Goal: Task Accomplishment & Management: Use online tool/utility

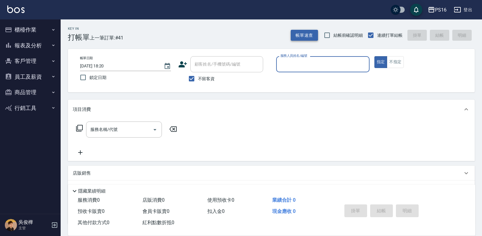
click at [306, 31] on button "帳單速查" at bounding box center [304, 35] width 27 height 11
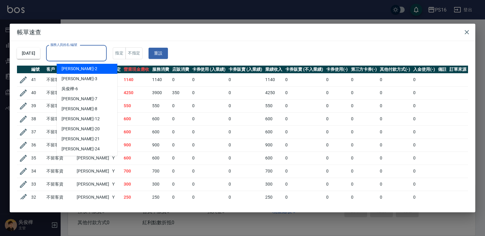
click at [101, 56] on input "服務人員姓名/編號" at bounding box center [76, 53] width 55 height 11
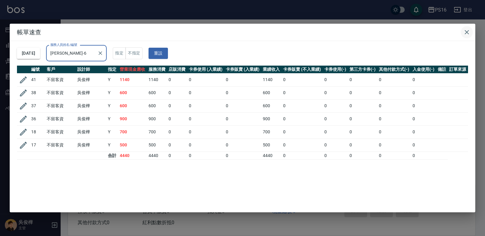
type input "[PERSON_NAME]-6"
click at [467, 33] on icon "button" at bounding box center [466, 32] width 7 height 7
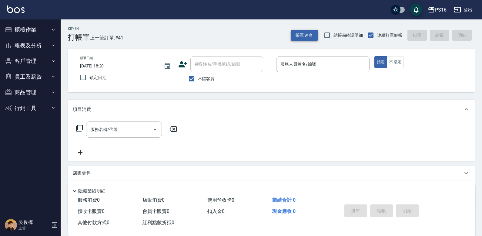
drag, startPoint x: 307, startPoint y: 28, endPoint x: 312, endPoint y: 31, distance: 5.3
click at [308, 29] on div "Key In 打帳單 上一筆訂單:#41 帳單速查 結帳前確認明細 連續打單結帳 掛單 結帳 明細" at bounding box center [268, 30] width 414 height 22
click at [312, 32] on button "帳單速查" at bounding box center [304, 35] width 27 height 11
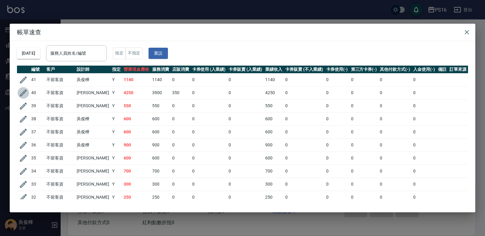
click at [23, 92] on icon "button" at bounding box center [23, 92] width 7 height 7
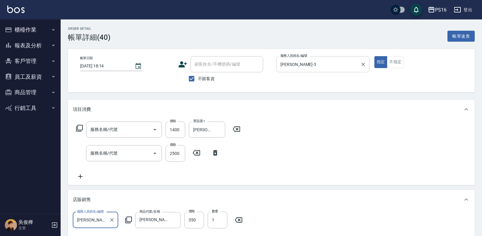
type input "[DATE] 18:14"
checkbox input "true"
type input "[PERSON_NAME]-3"
type input "髮善4段護髮2000(710)"
type input "有氧水離子燙2500(312)"
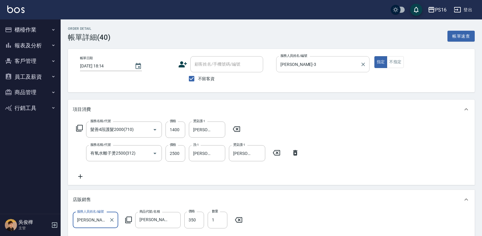
click at [367, 62] on div "[PERSON_NAME]-3 服務人員姓名/編號" at bounding box center [322, 64] width 93 height 16
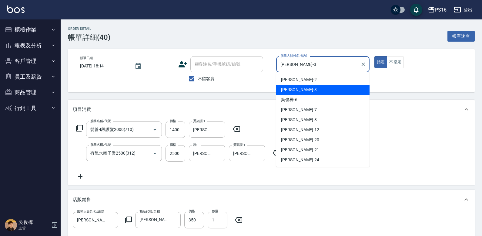
drag, startPoint x: 363, startPoint y: 65, endPoint x: 355, endPoint y: 63, distance: 8.6
click at [363, 65] on icon "Clear" at bounding box center [363, 64] width 4 height 4
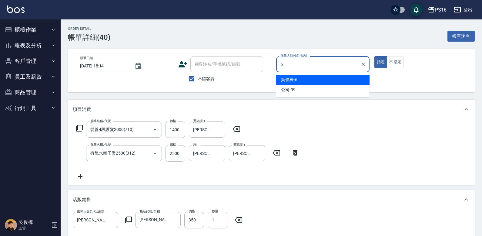
type input "[PERSON_NAME]-6"
type button "true"
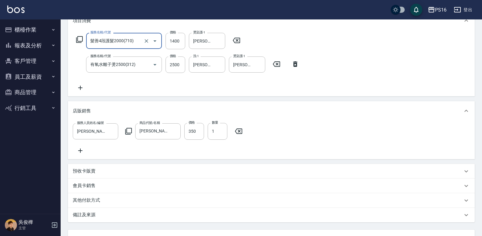
scroll to position [145, 0]
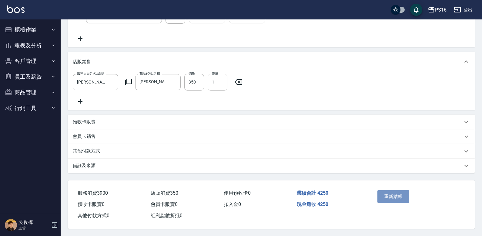
click at [396, 200] on div "重新結帳" at bounding box center [396, 200] width 43 height 26
click at [399, 190] on button "重新結帳" at bounding box center [394, 196] width 32 height 13
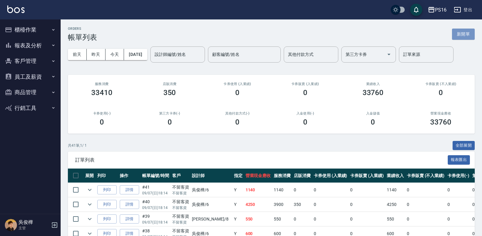
click at [465, 34] on button "新開單" at bounding box center [463, 34] width 23 height 11
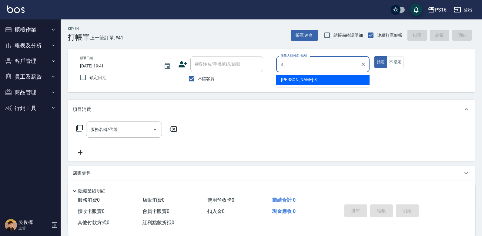
type input "[PERSON_NAME]-8"
type button "true"
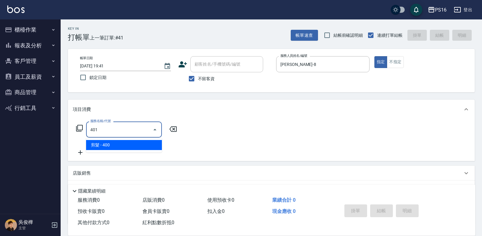
type input "剪髮(401)"
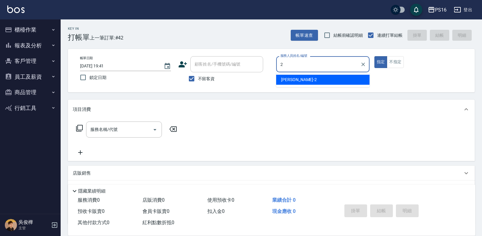
type input "[PERSON_NAME]-2"
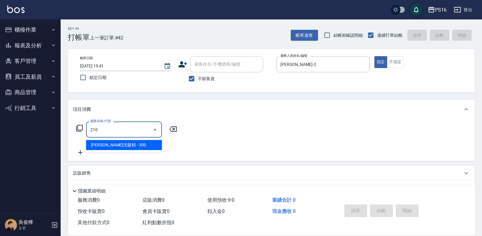
type input "[PERSON_NAME]洗髮精(210)"
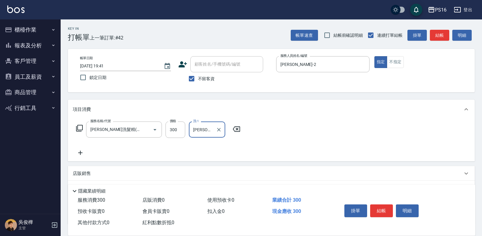
type input "[PERSON_NAME]-3"
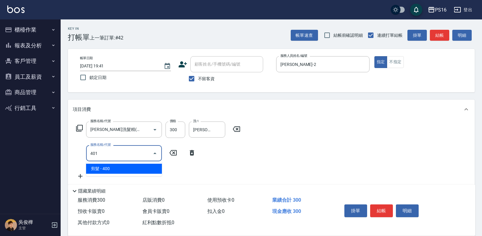
type input "剪髮(401)"
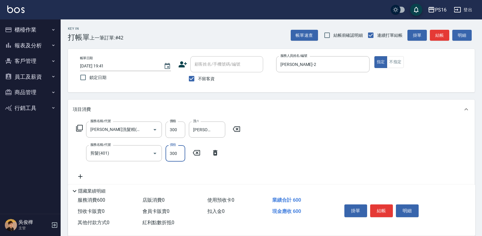
type input "300"
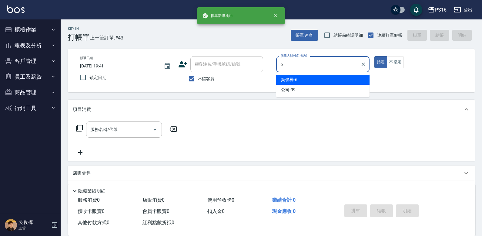
type input "[PERSON_NAME]-6"
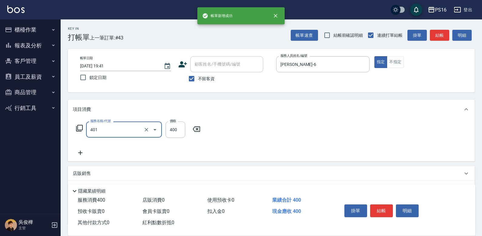
type input "剪髮(401)"
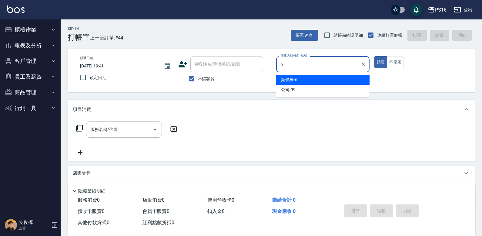
type input "[PERSON_NAME]-6"
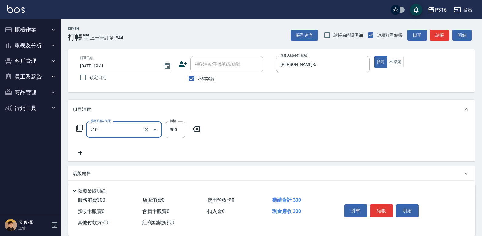
type input "[PERSON_NAME]洗髮精(210)"
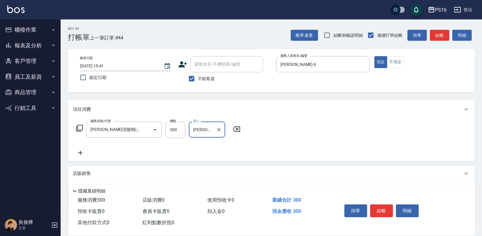
type input "[PERSON_NAME]-21"
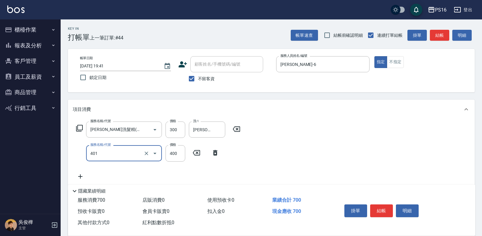
type input "剪髮(401)"
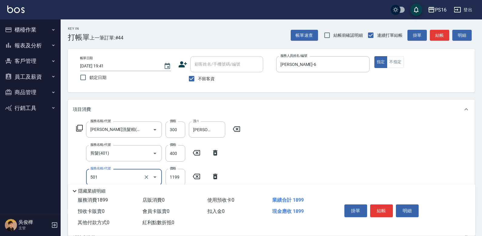
type input "染髮(501)"
type input "1200"
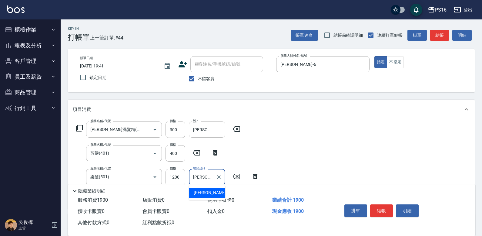
type input "[PERSON_NAME]-21"
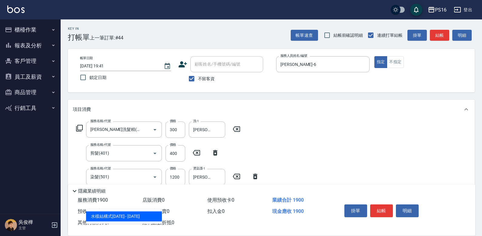
type input "水樣結構式1200(713)"
type input "840"
type input "21"
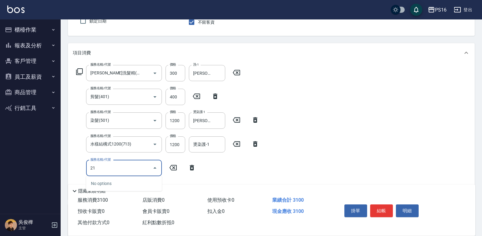
scroll to position [57, 0]
click at [172, 147] on input "1200" at bounding box center [176, 144] width 20 height 16
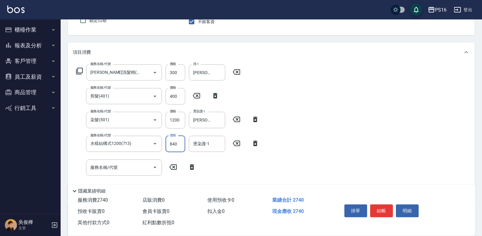
type input "840"
type input "[PERSON_NAME]-21"
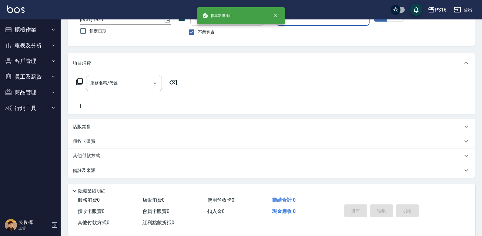
scroll to position [46, 0]
type input "[PERSON_NAME]-8"
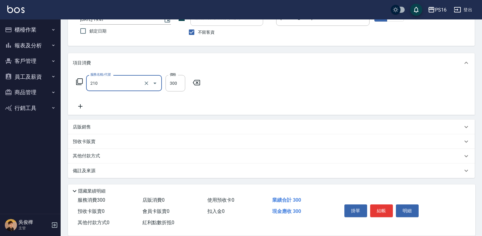
type input "[PERSON_NAME]洗髮精(210)"
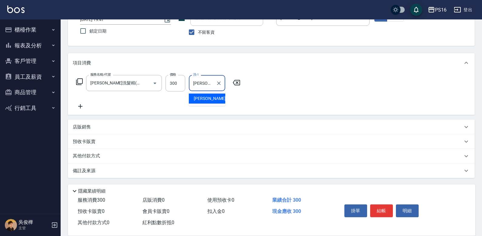
type input "[PERSON_NAME]-3"
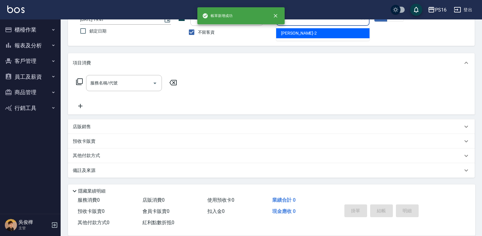
type input "[PERSON_NAME]-2"
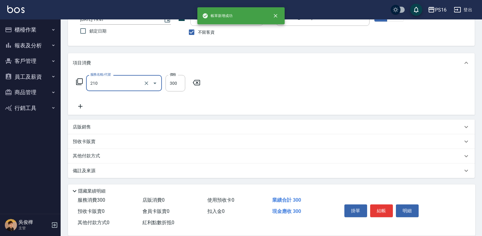
type input "[PERSON_NAME]洗髮精(210)"
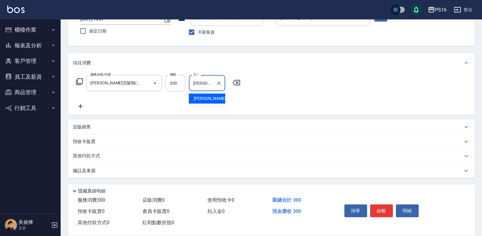
type input "[PERSON_NAME]-2"
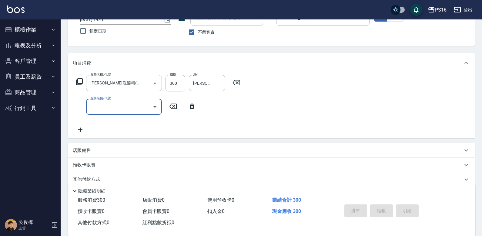
type input "[DATE] 19:42"
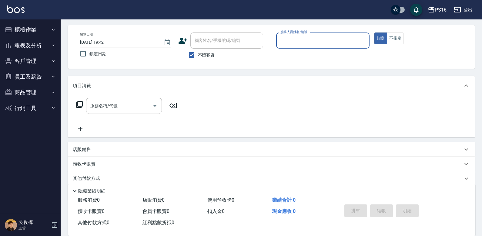
scroll to position [0, 0]
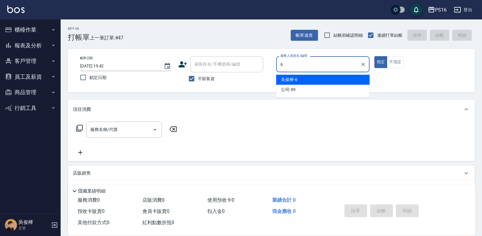
type input "[PERSON_NAME]-6"
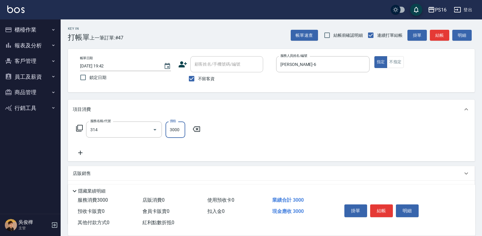
type input "CYA水質感2500UP(314)"
type input "3500"
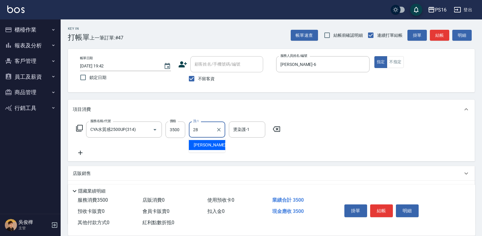
type input "[PERSON_NAME]-28"
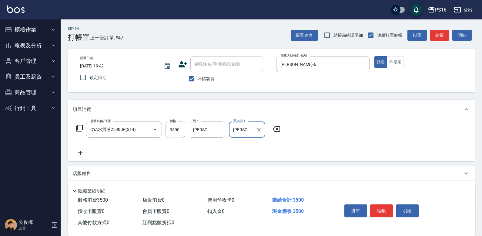
type input "[PERSON_NAME]-28"
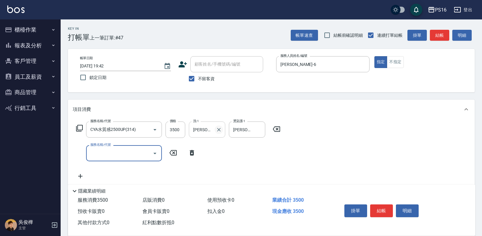
click at [220, 128] on icon "Clear" at bounding box center [219, 130] width 4 height 4
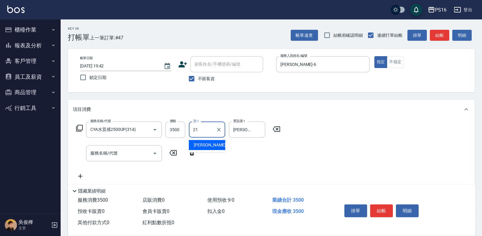
type input "[PERSON_NAME]-21"
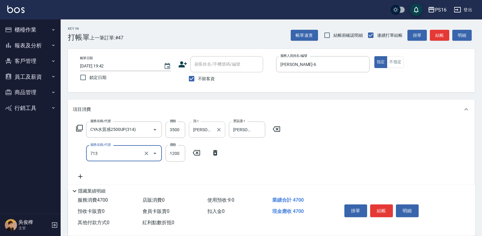
type input "水樣結構式1200(713)"
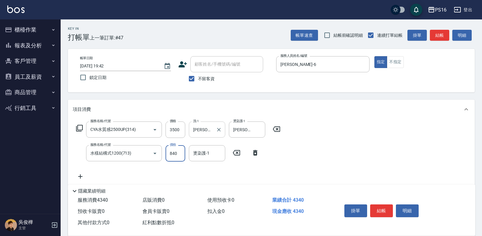
type input "840"
type input "[PERSON_NAME]-28"
click at [174, 130] on input "3500" at bounding box center [176, 129] width 20 height 16
click at [178, 128] on input "3500" at bounding box center [176, 129] width 20 height 16
click at [178, 128] on input "3200" at bounding box center [176, 129] width 20 height 16
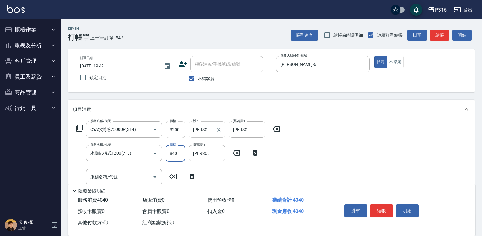
click at [178, 128] on input "3200" at bounding box center [176, 129] width 20 height 16
type input "3500"
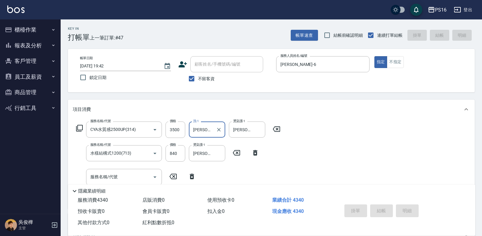
type input "[DATE] 19:52"
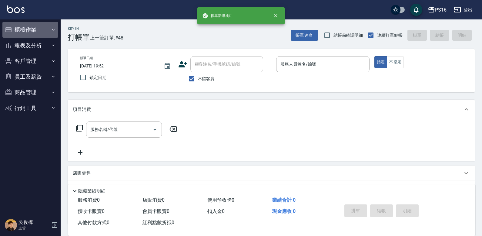
click at [30, 28] on button "櫃檯作業" at bounding box center [30, 30] width 56 height 16
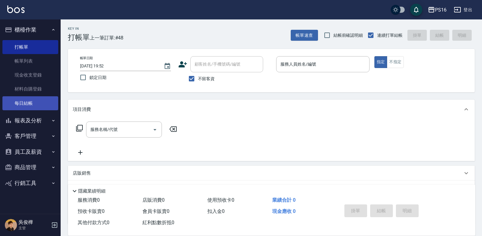
click at [44, 98] on link "每日結帳" at bounding box center [30, 103] width 56 height 14
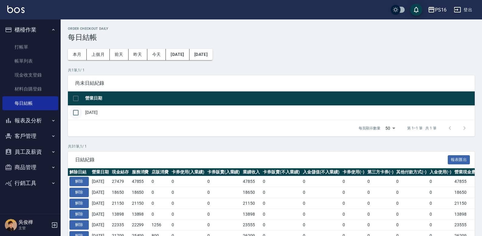
click at [79, 111] on input "checkbox" at bounding box center [75, 112] width 13 height 13
checkbox input "true"
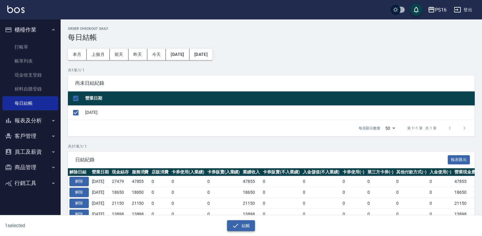
click at [247, 225] on button "結帳" at bounding box center [241, 225] width 28 height 11
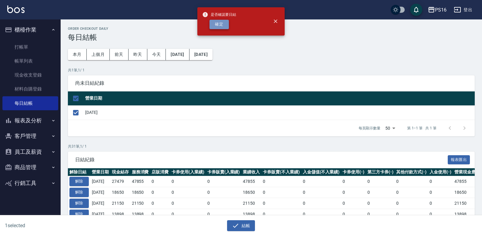
click at [225, 26] on button "確定" at bounding box center [219, 24] width 19 height 9
checkbox input "false"
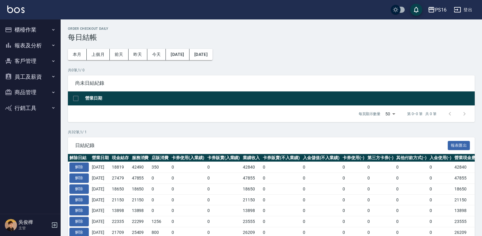
click at [32, 48] on button "報表及分析" at bounding box center [30, 46] width 56 height 16
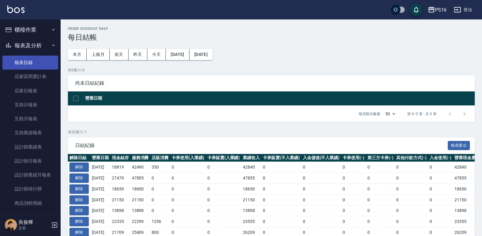
click at [36, 66] on link "報表目錄" at bounding box center [30, 62] width 56 height 14
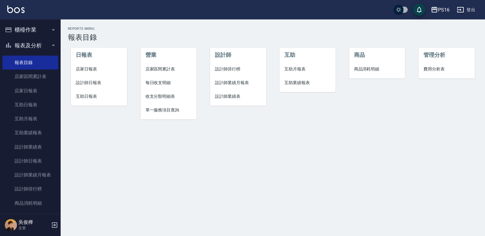
click at [99, 71] on span "店家日報表" at bounding box center [99, 69] width 46 height 6
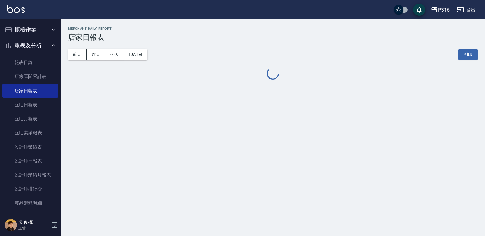
click at [38, 38] on button "報表及分析" at bounding box center [30, 46] width 56 height 16
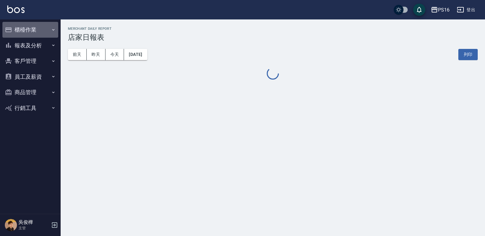
click at [40, 29] on button "櫃檯作業" at bounding box center [30, 30] width 56 height 16
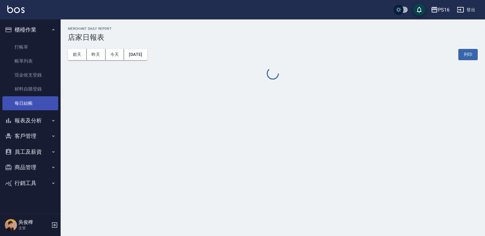
click at [41, 108] on link "每日結帳" at bounding box center [30, 103] width 56 height 14
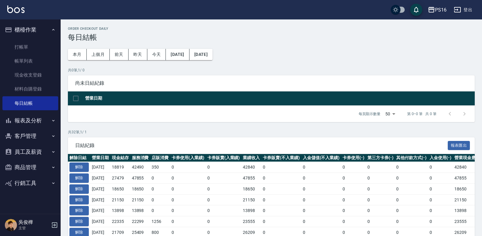
drag, startPoint x: 35, startPoint y: 119, endPoint x: 39, endPoint y: 121, distance: 4.2
click at [35, 119] on button "報表及分析" at bounding box center [30, 121] width 56 height 16
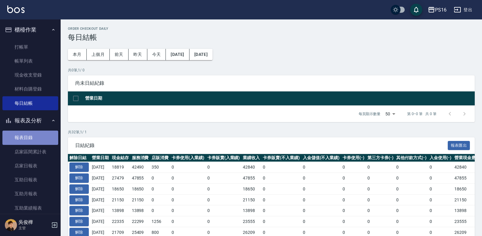
click at [36, 138] on link "報表目錄" at bounding box center [30, 137] width 56 height 14
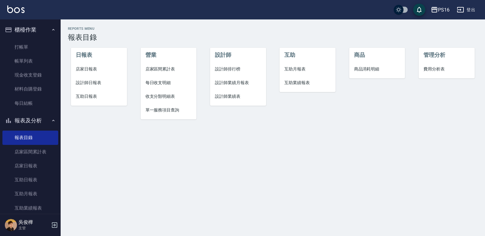
click at [95, 69] on span "店家日報表" at bounding box center [99, 69] width 46 height 6
click at [97, 81] on span "設計師日報表" at bounding box center [99, 82] width 46 height 6
click at [96, 94] on span "互助日報表" at bounding box center [99, 96] width 46 height 6
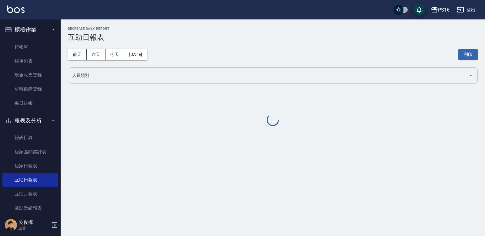
click at [102, 74] on input "人員類別" at bounding box center [268, 75] width 395 height 11
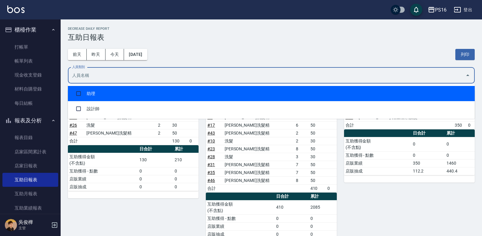
drag, startPoint x: 104, startPoint y: 89, endPoint x: 108, endPoint y: 88, distance: 4.5
click at [104, 89] on li "助理" at bounding box center [271, 93] width 407 height 15
checkbox input "true"
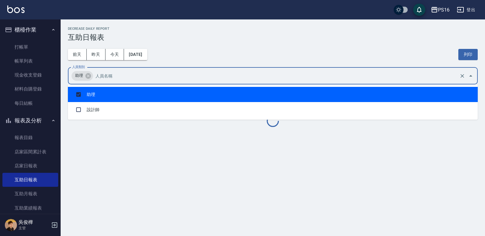
click at [202, 52] on div "前天 昨天 今天 2025/09/07 列印" at bounding box center [273, 55] width 410 height 26
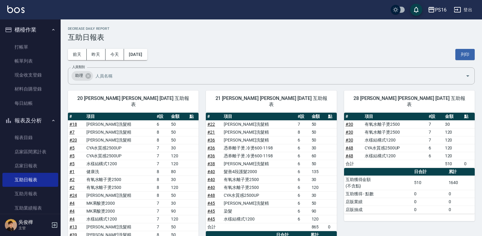
click at [453, 53] on div "前天 昨天 今天 2025/09/07 列印" at bounding box center [271, 55] width 407 height 26
drag, startPoint x: 464, startPoint y: 55, endPoint x: 326, endPoint y: 111, distance: 148.2
click at [464, 55] on button "列印" at bounding box center [464, 54] width 19 height 11
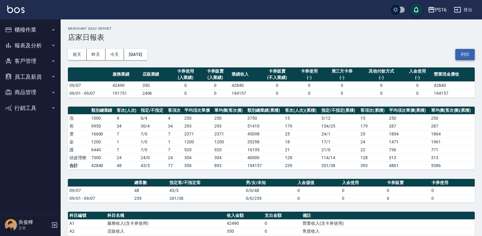
drag, startPoint x: 476, startPoint y: 49, endPoint x: 470, endPoint y: 54, distance: 7.9
click at [475, 49] on div "PS16 2025-09-07 店家日報表 列印時間： 2025-09-07-19:53 Merchant Daily Report 店家日報表 前天 昨天 …" at bounding box center [272, 186] width 422 height 334
click at [467, 59] on button "列印" at bounding box center [464, 54] width 19 height 11
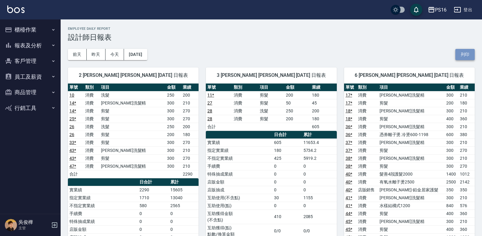
click at [472, 52] on button "列印" at bounding box center [464, 54] width 19 height 11
